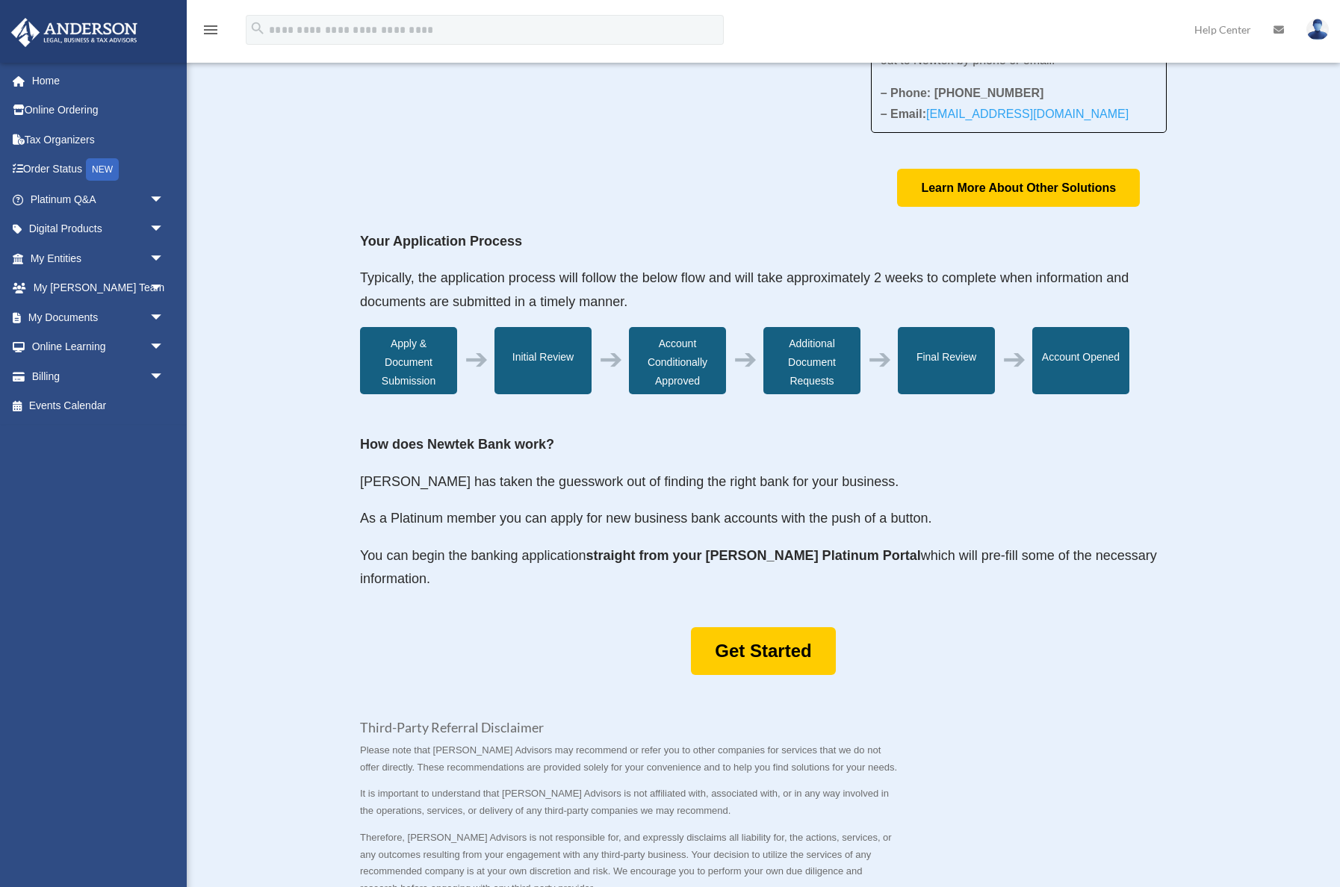
scroll to position [341, 0]
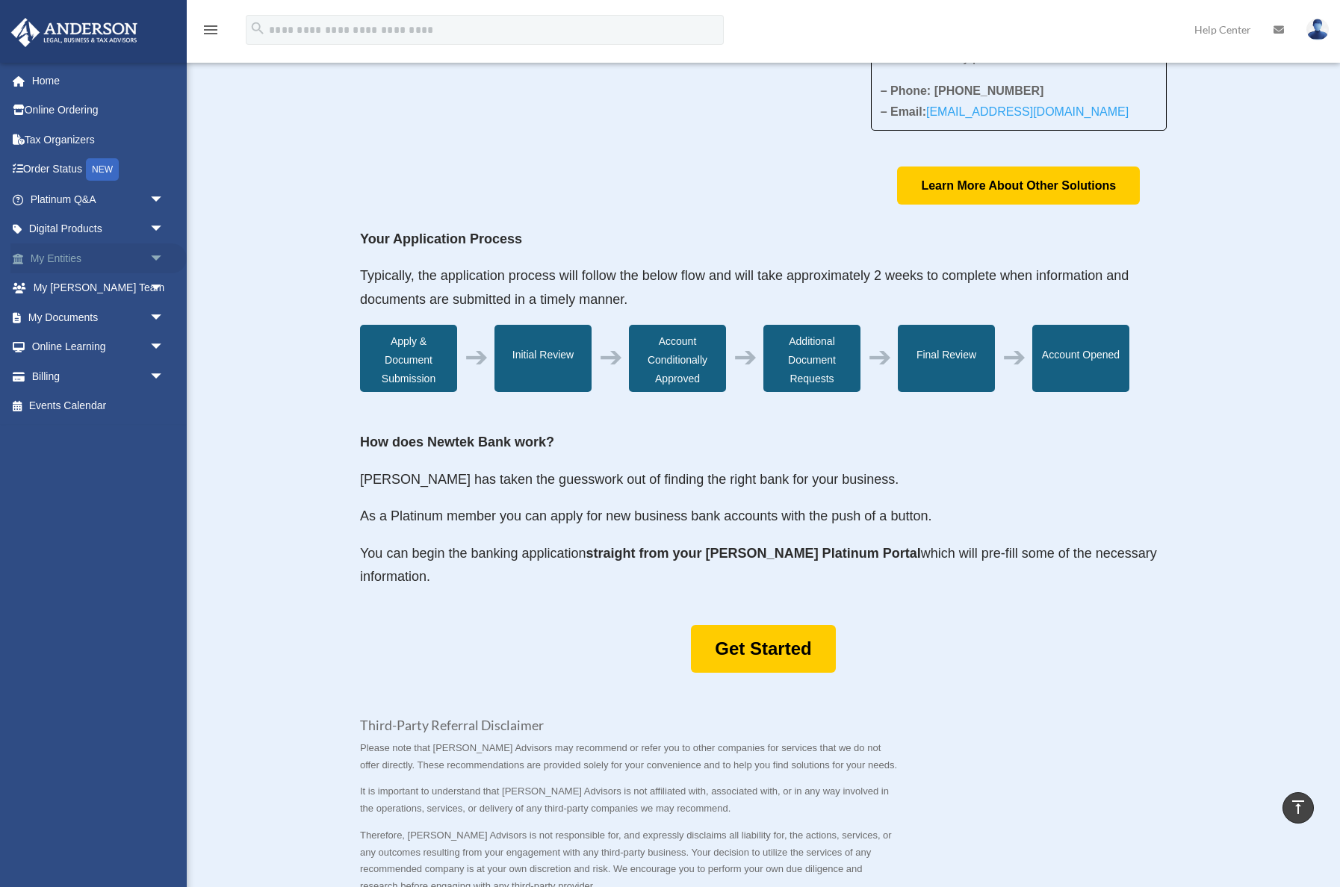
click at [70, 254] on link "My Entities arrow_drop_down" at bounding box center [98, 259] width 176 height 30
